Goal: Task Accomplishment & Management: Complete application form

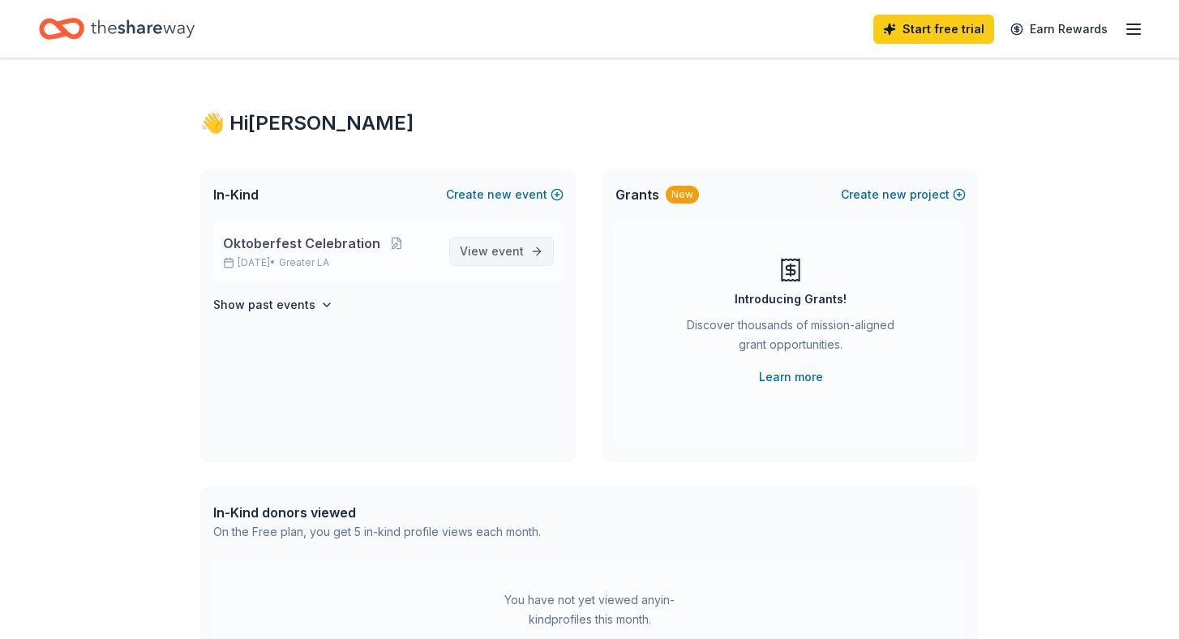
click at [537, 247] on link "View event" at bounding box center [501, 251] width 105 height 29
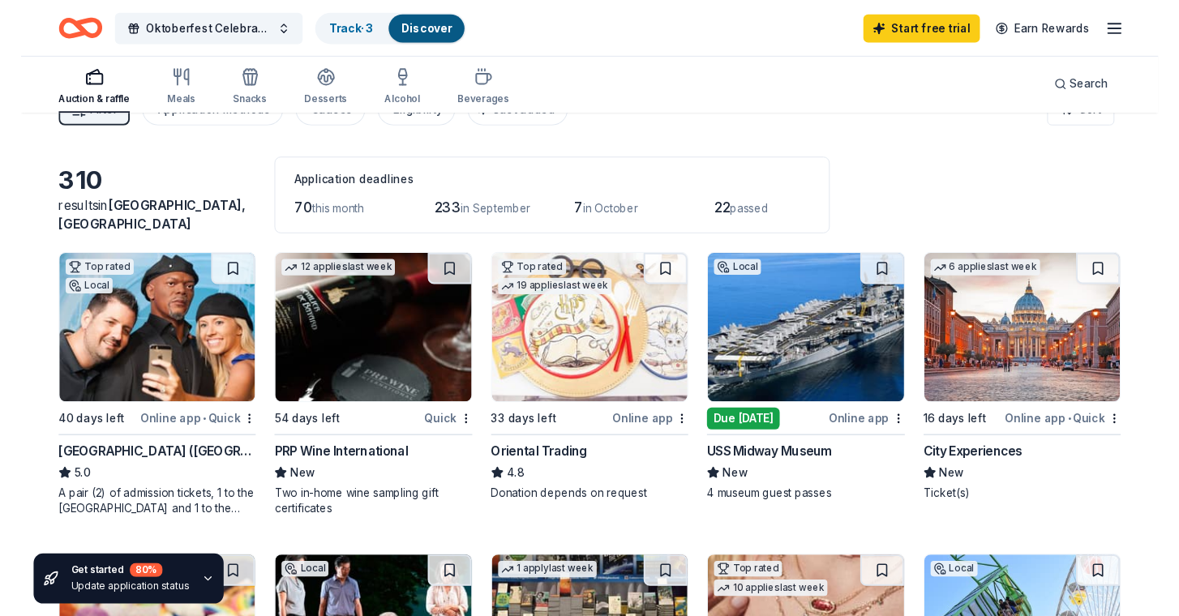
scroll to position [41, 0]
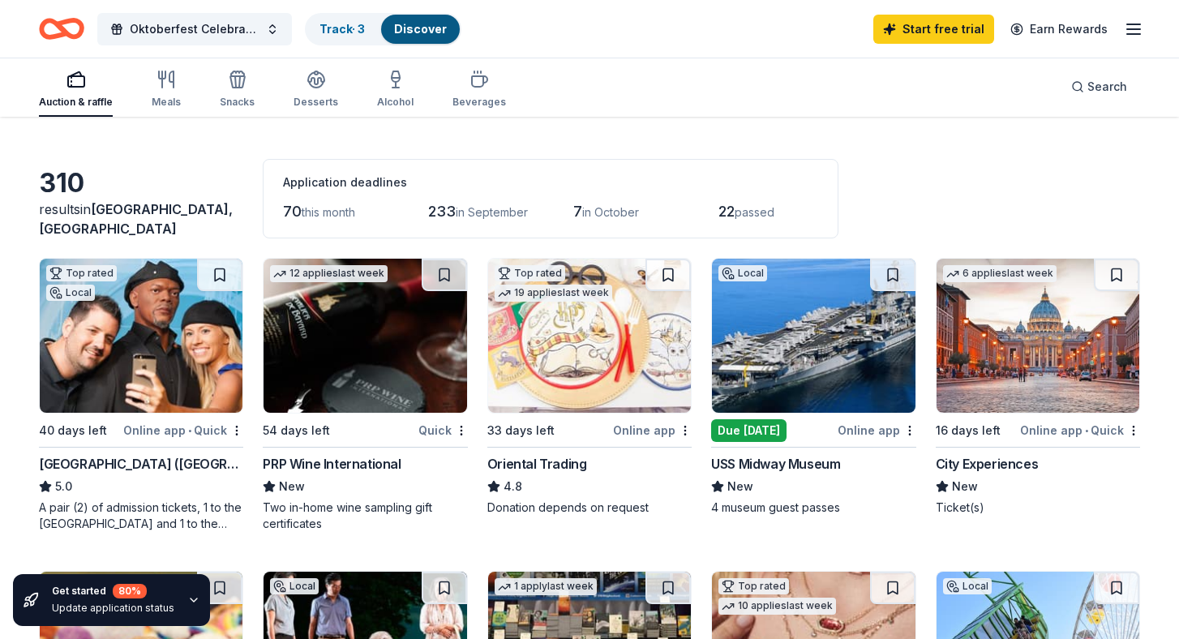
click at [738, 432] on div "Due [DATE]" at bounding box center [748, 430] width 75 height 23
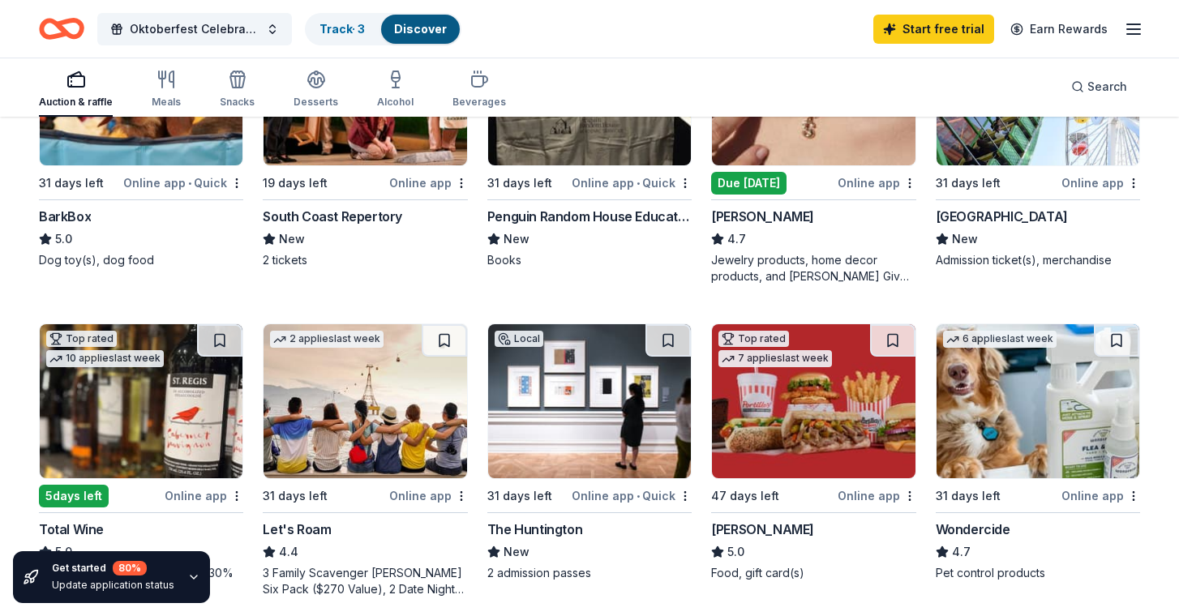
scroll to position [603, 0]
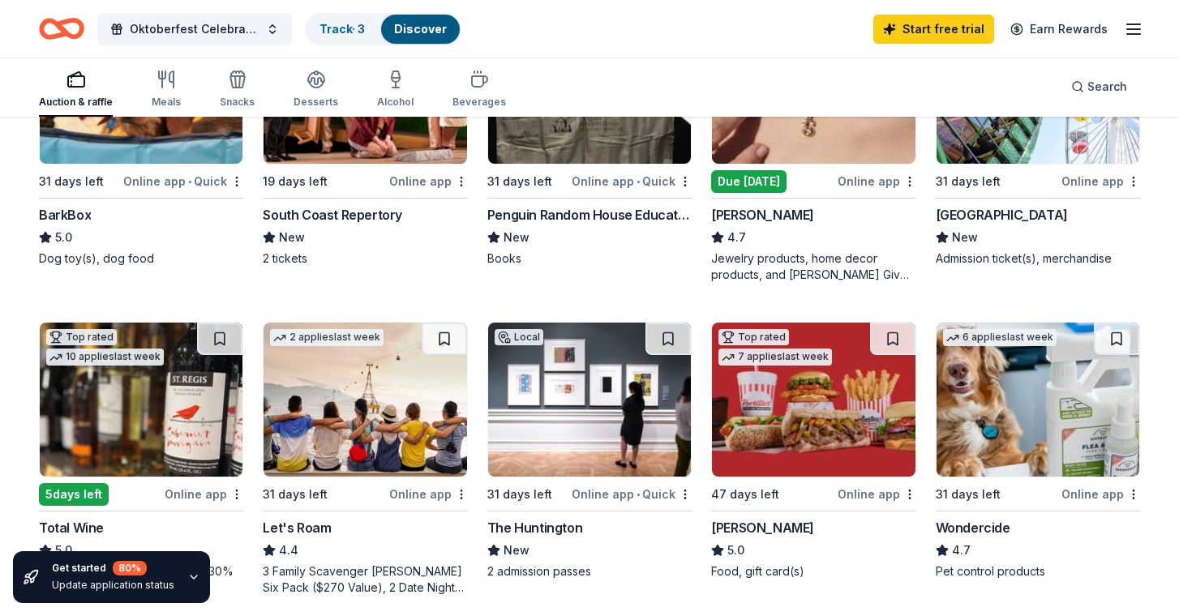
click at [753, 216] on div "[PERSON_NAME]" at bounding box center [762, 214] width 103 height 19
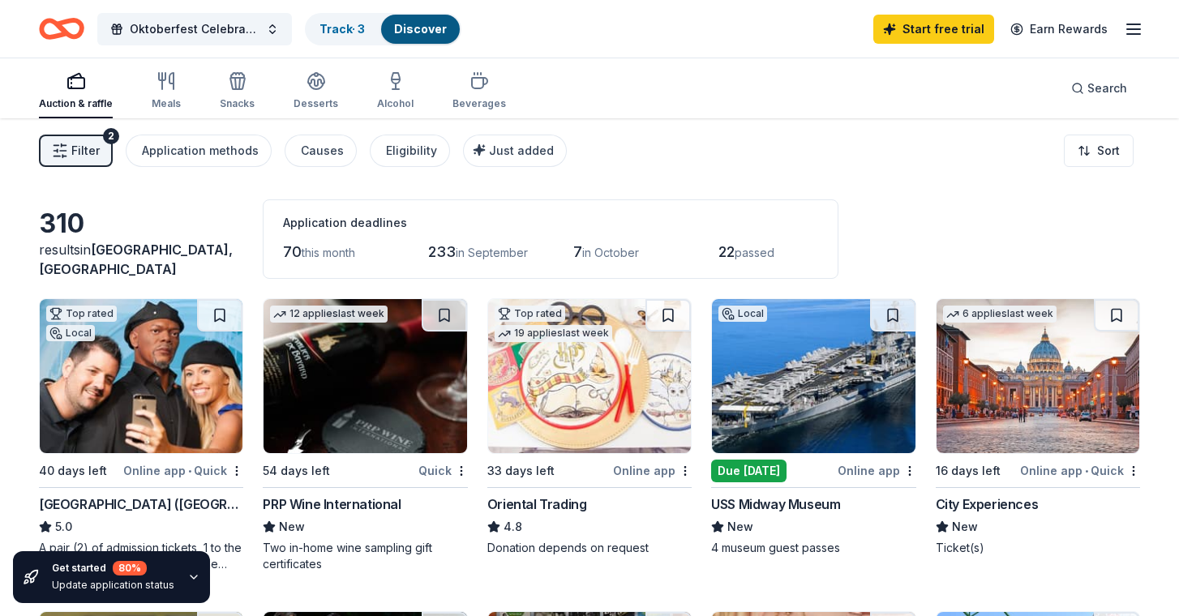
scroll to position [0, 0]
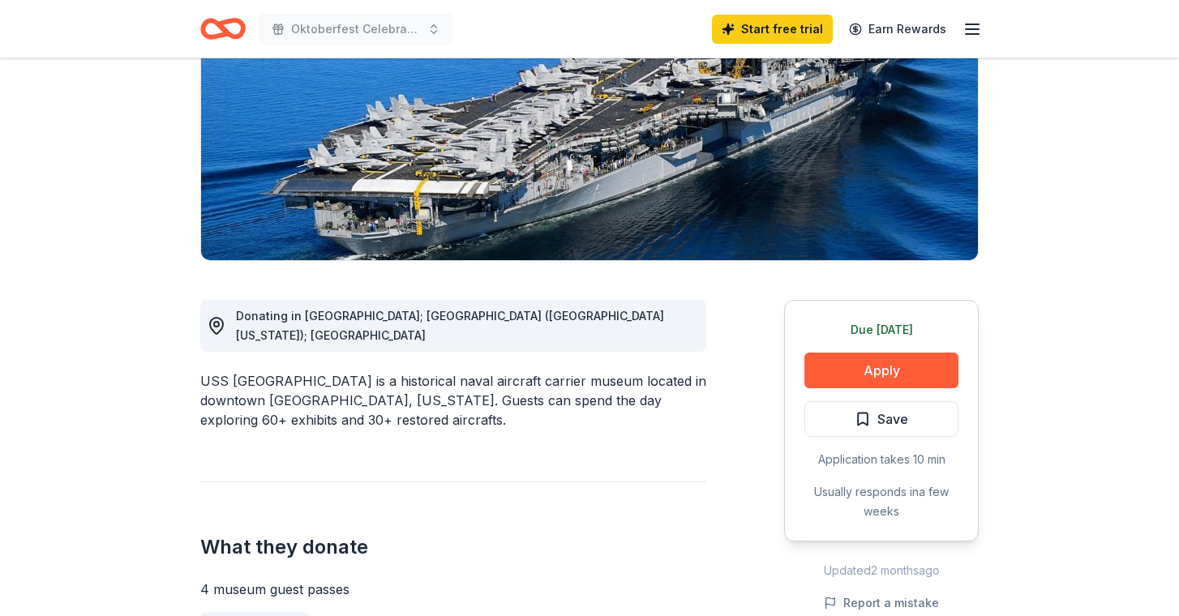
scroll to position [237, 0]
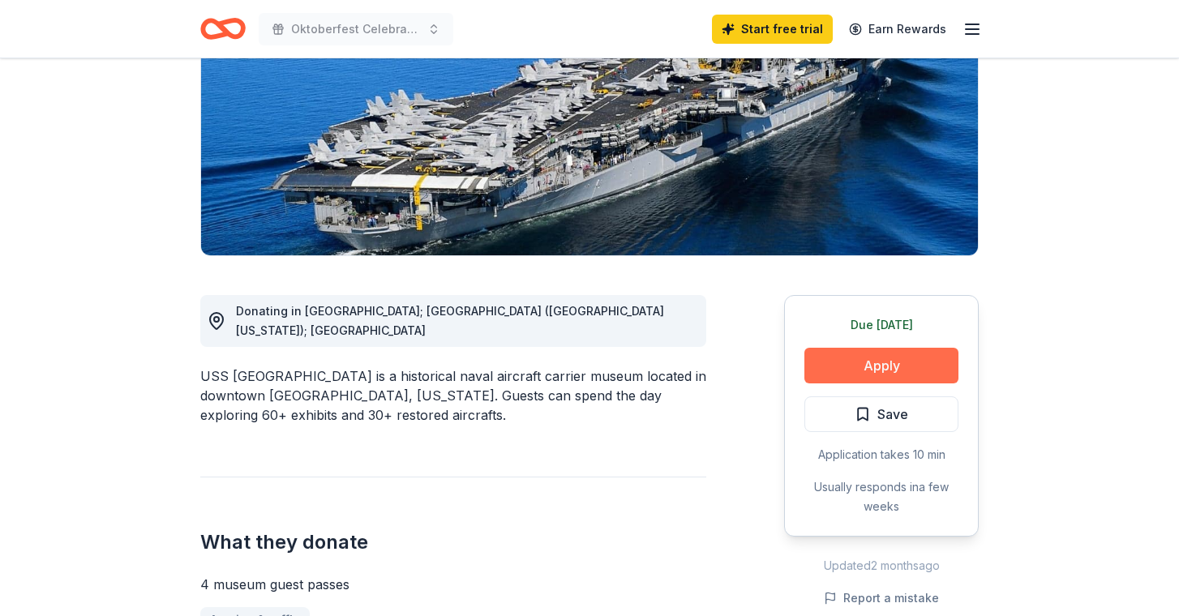
click at [823, 373] on button "Apply" at bounding box center [882, 366] width 154 height 36
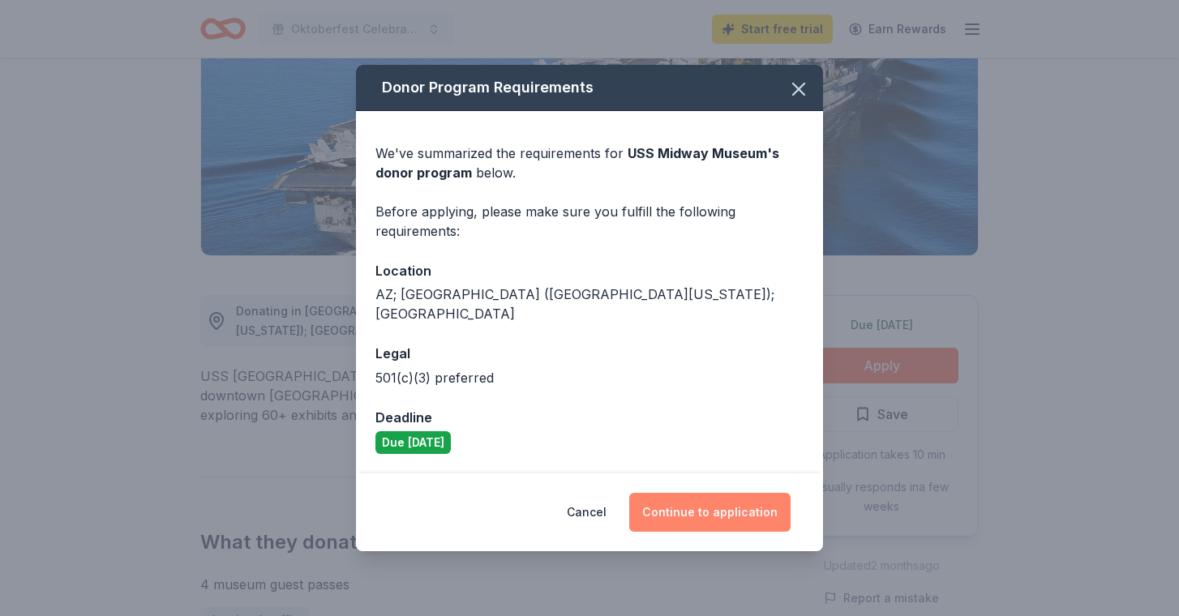
click at [708, 505] on button "Continue to application" at bounding box center [709, 512] width 161 height 39
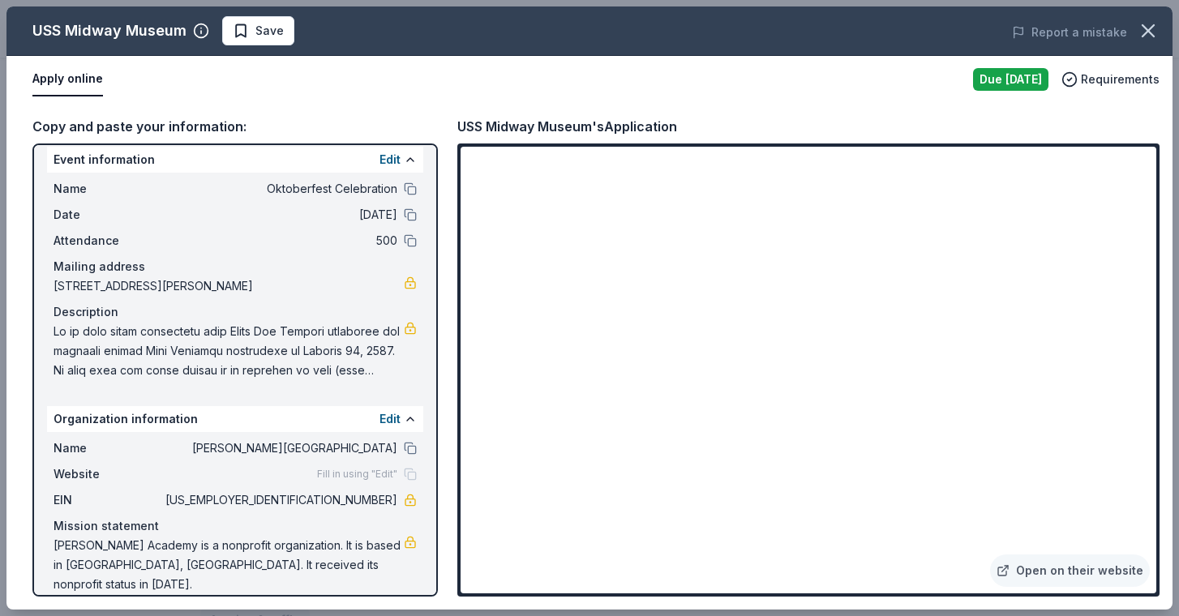
scroll to position [11, 0]
click at [1153, 32] on icon "button" at bounding box center [1148, 30] width 23 height 23
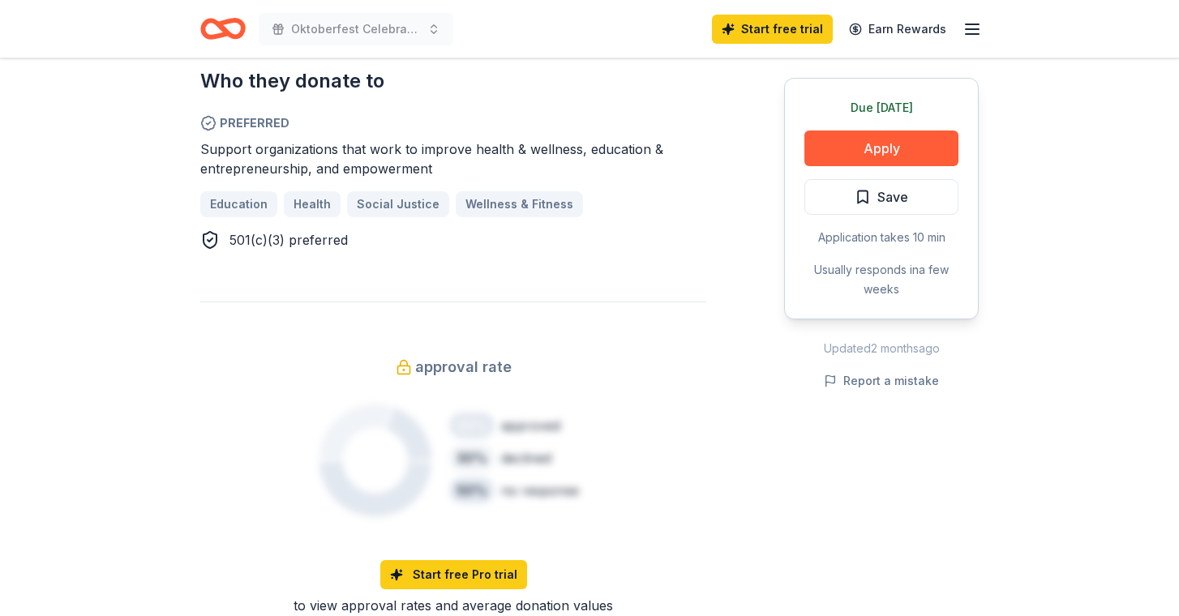
scroll to position [1109, 0]
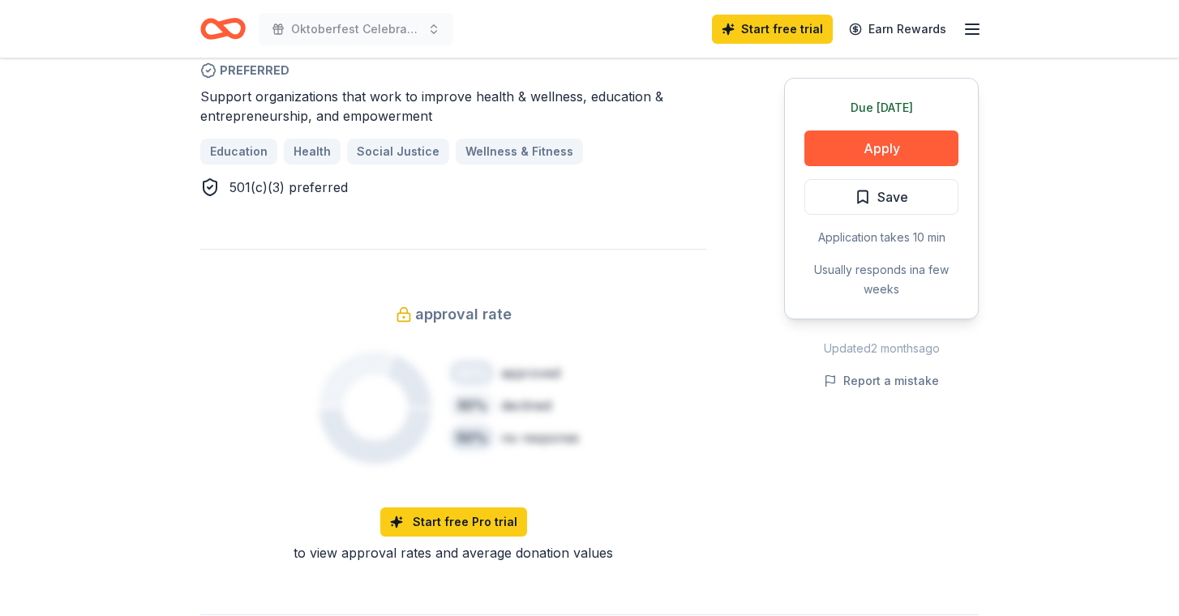
click at [844, 129] on div "Due [DATE] Apply Save Application takes 10 min Usually responds in a few weeks" at bounding box center [881, 199] width 195 height 242
click at [842, 133] on button "Apply" at bounding box center [882, 149] width 154 height 36
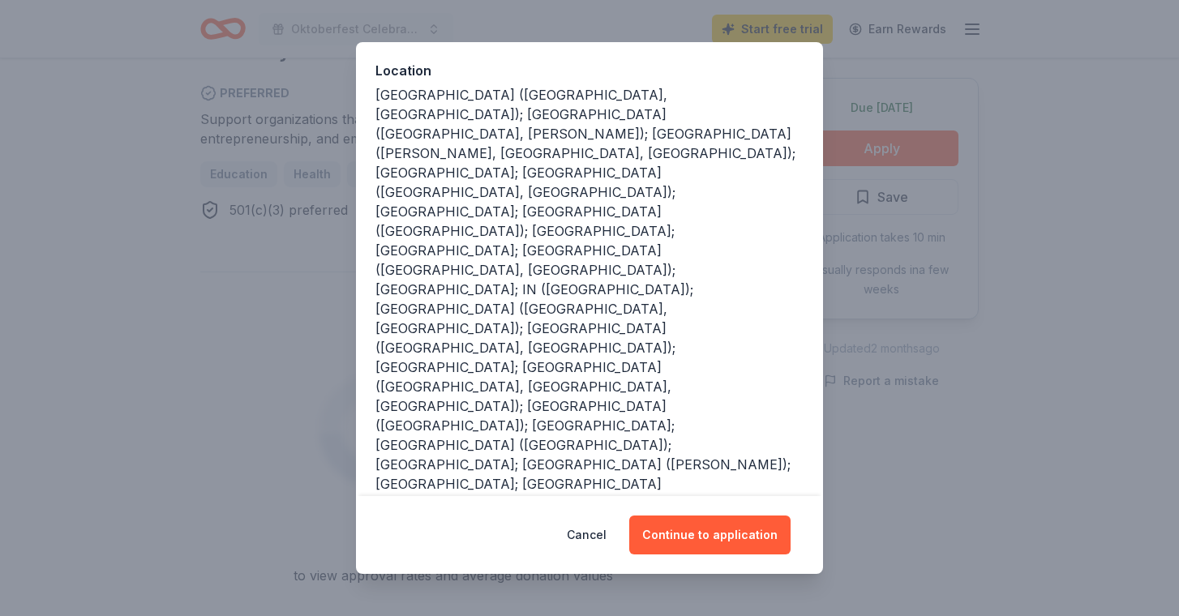
scroll to position [177, 0]
click at [702, 535] on button "Continue to application" at bounding box center [709, 535] width 161 height 39
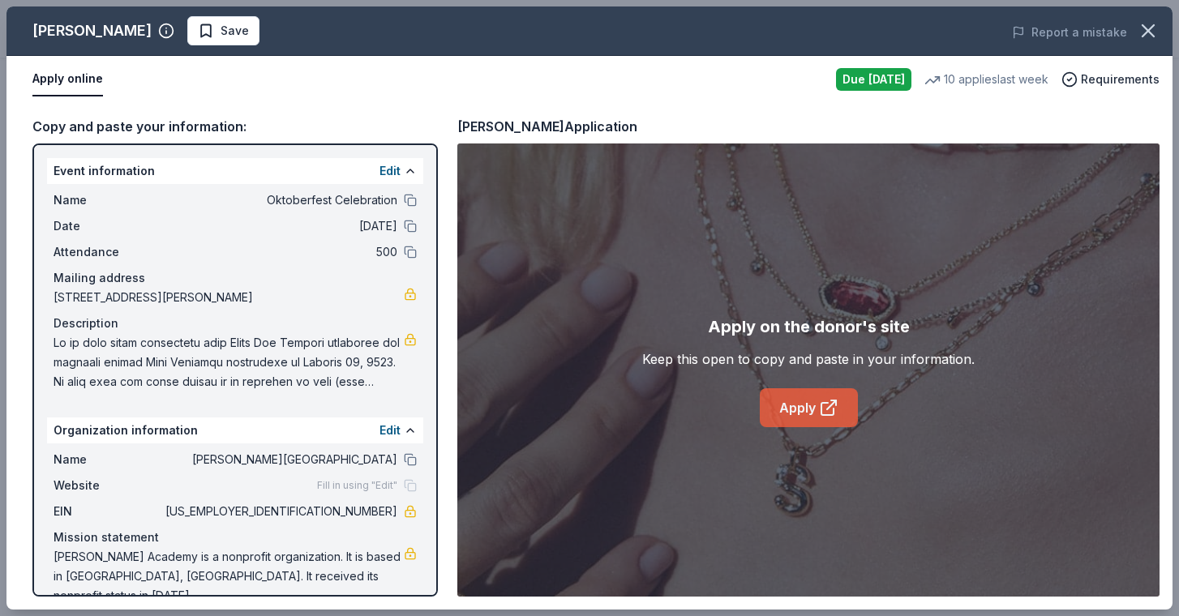
click at [814, 405] on link "Apply" at bounding box center [809, 408] width 98 height 39
